Goal: Transaction & Acquisition: Purchase product/service

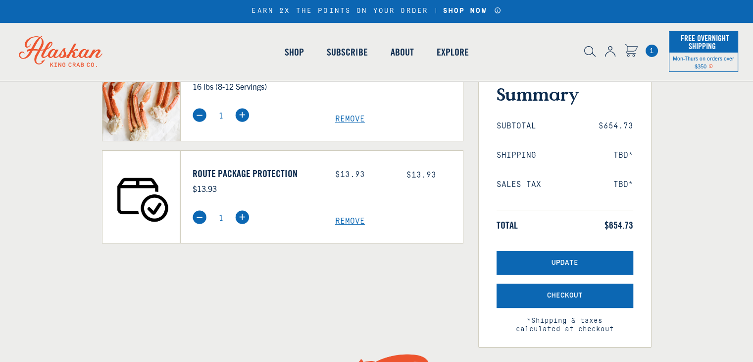
select select "40826422427727"
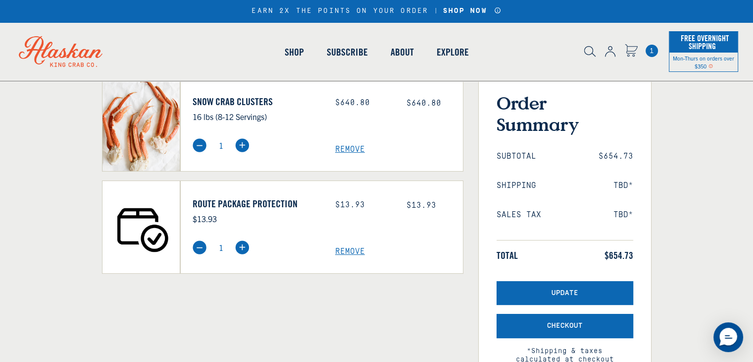
scroll to position [62, 0]
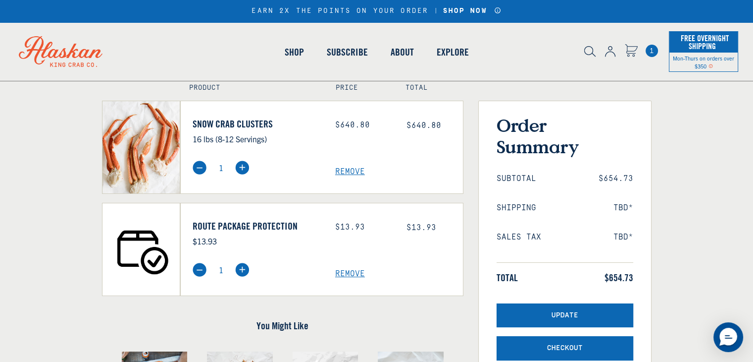
click at [261, 224] on link "Route Package Protection" at bounding box center [257, 226] width 128 height 12
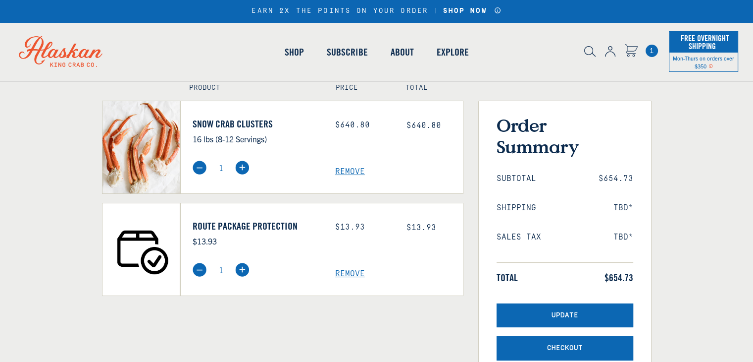
select select "40826422427727"
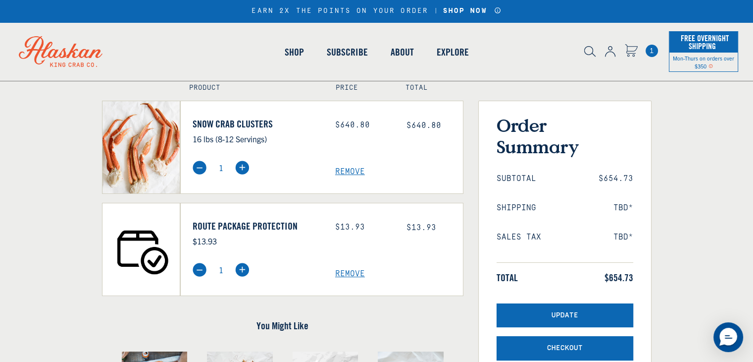
click at [203, 271] on img at bounding box center [200, 269] width 14 height 14
click at [357, 271] on span "Remove" at bounding box center [399, 273] width 128 height 9
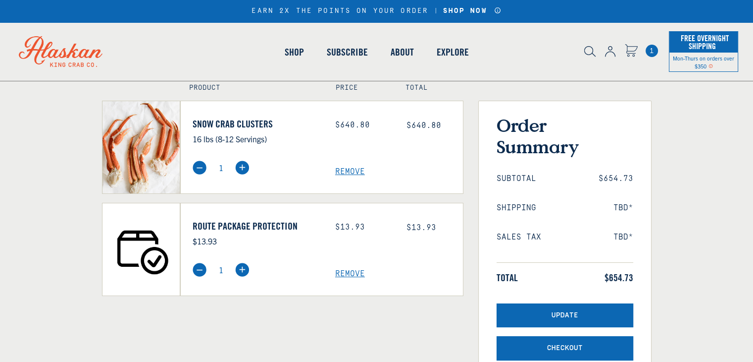
click at [355, 273] on span "Remove" at bounding box center [399, 273] width 128 height 9
select select "40826422427727"
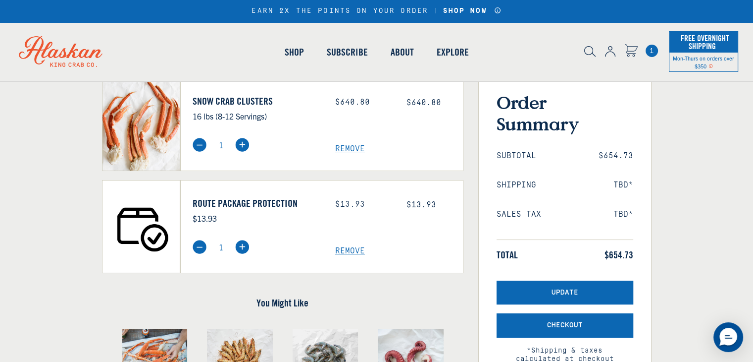
scroll to position [114, 0]
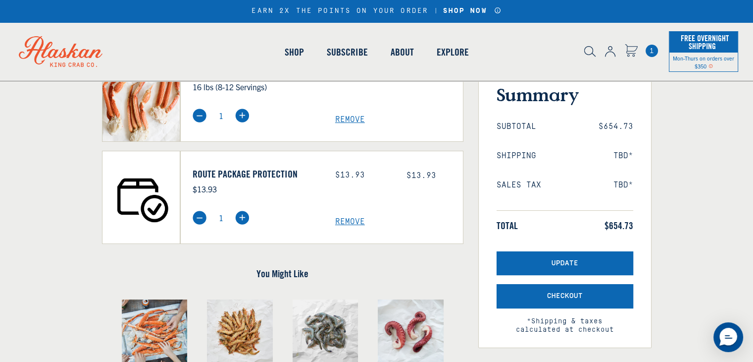
click at [521, 256] on button "Update" at bounding box center [565, 263] width 137 height 24
